Goal: Find specific page/section: Find specific page/section

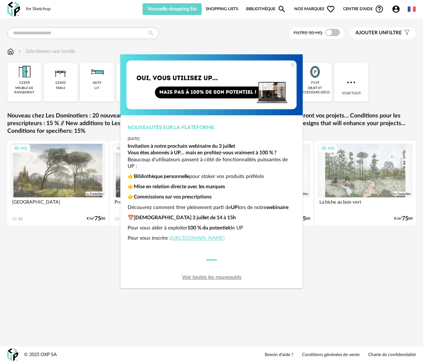
click at [293, 67] on icon "Close" at bounding box center [293, 65] width 6 height 6
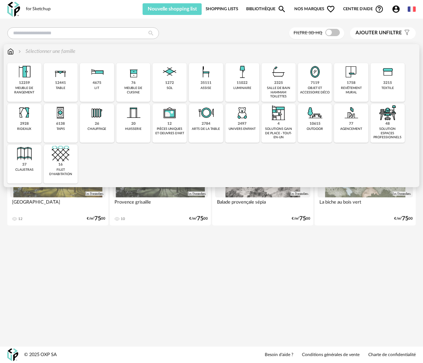
click at [350, 120] on img at bounding box center [352, 113] width 18 height 18
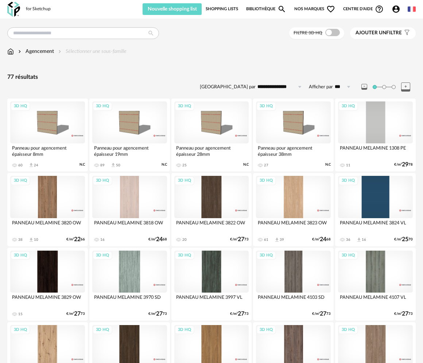
click at [8, 51] on img at bounding box center [10, 51] width 7 height 7
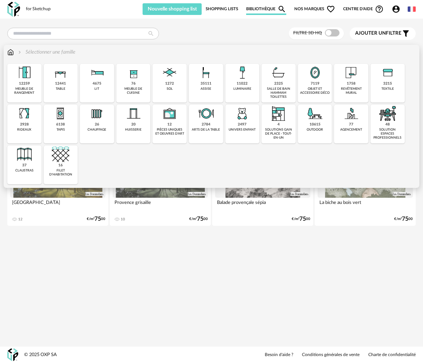
click at [306, 92] on div "objet et accessoire déco" at bounding box center [315, 91] width 30 height 8
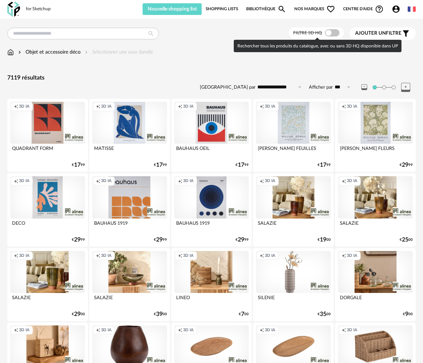
click at [334, 31] on span at bounding box center [332, 32] width 15 height 7
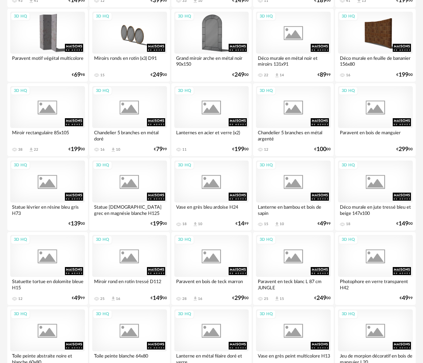
scroll to position [985, 0]
